Goal: Information Seeking & Learning: Learn about a topic

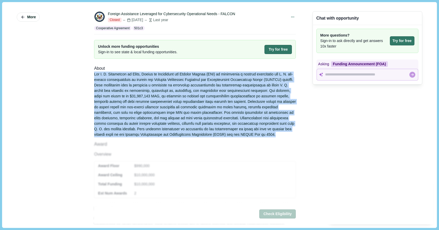
drag, startPoint x: 92, startPoint y: 74, endPoint x: 223, endPoint y: 135, distance: 144.5
click at [223, 135] on div at bounding box center [195, 105] width 202 height 66
copy div "The U. S. Department of State, Bureau of Cyberspace and Digital Policy (CDP) is…"
